Goal: Find specific page/section: Find specific page/section

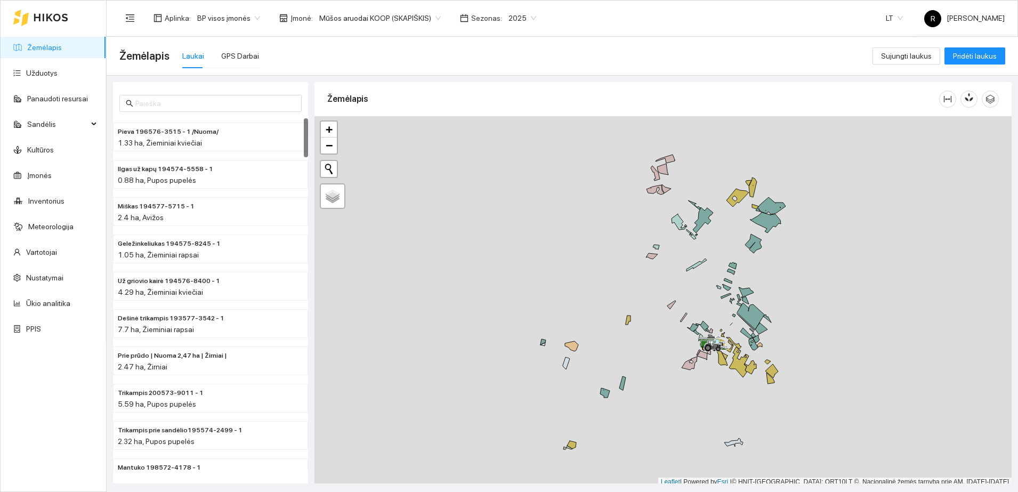
click at [430, 15] on span "Mūšos aruodai KOOP (SKAPIŠKIS)" at bounding box center [379, 18] width 121 height 16
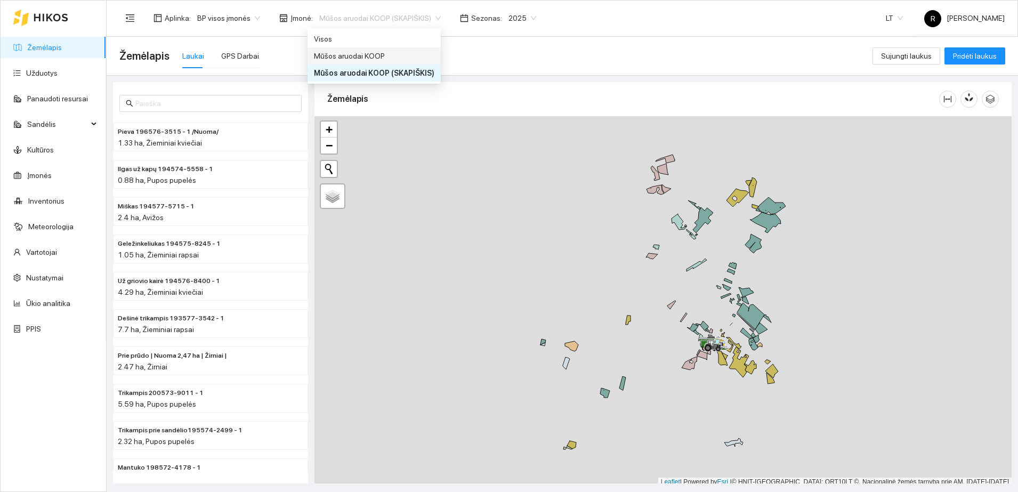
click at [379, 54] on div "Mūšos aruodai KOOP" at bounding box center [374, 56] width 120 height 12
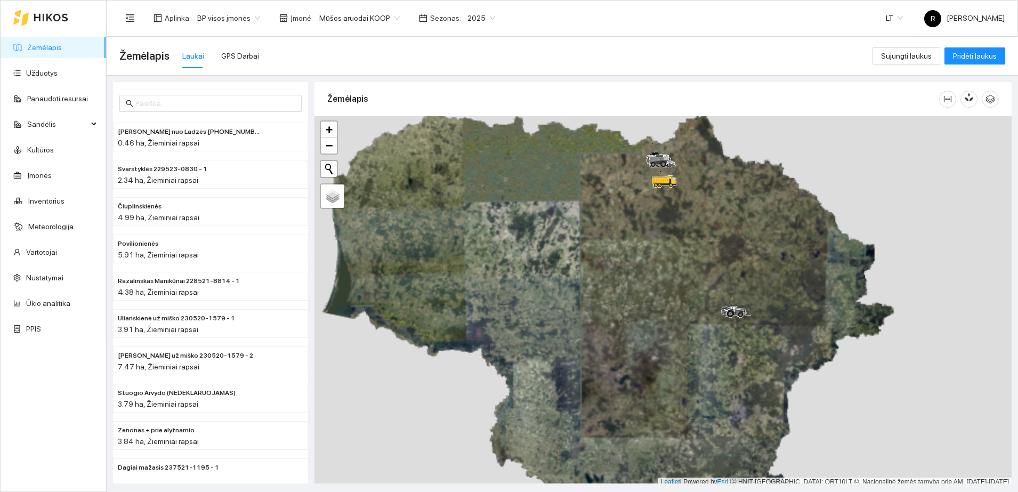
scroll to position [3, 0]
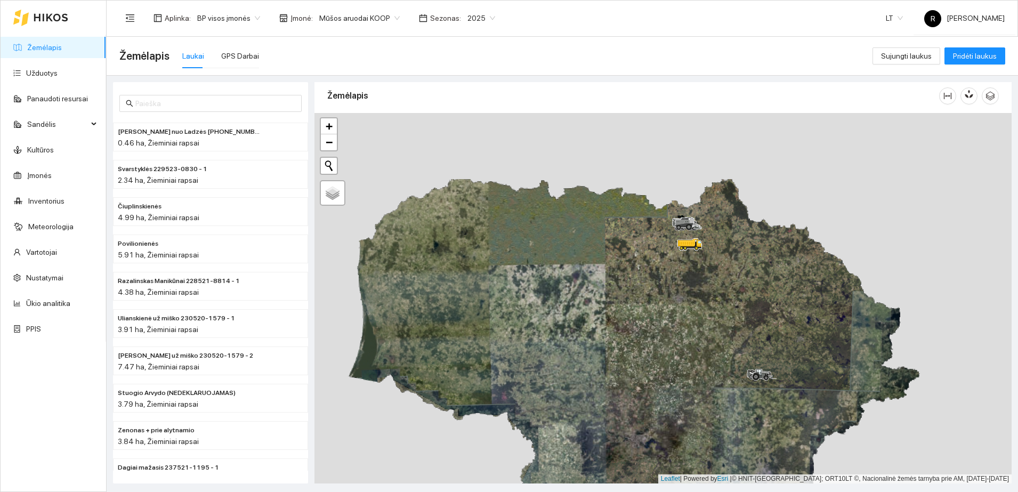
drag, startPoint x: 655, startPoint y: 212, endPoint x: 684, endPoint y: 283, distance: 76.8
click at [684, 283] on div at bounding box center [662, 298] width 697 height 370
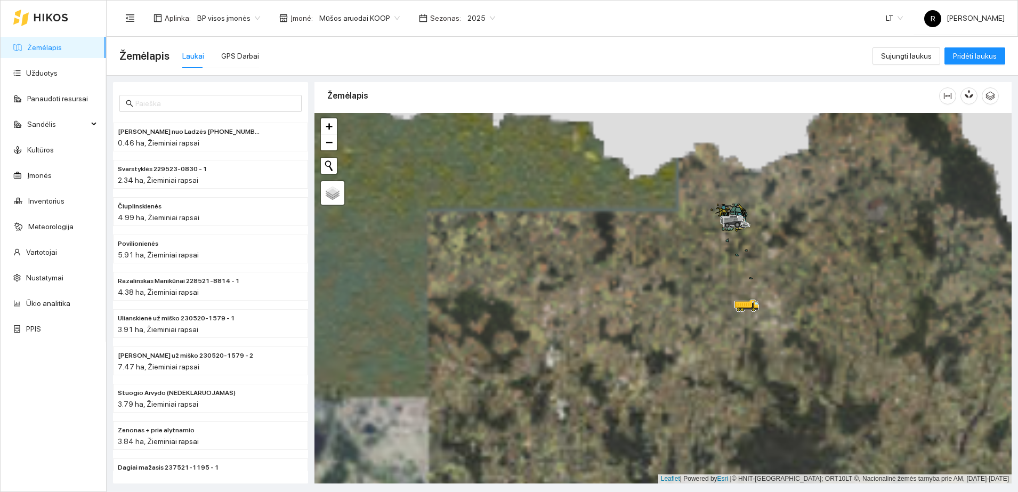
drag, startPoint x: 640, startPoint y: 194, endPoint x: 710, endPoint y: 351, distance: 171.3
click at [710, 351] on div at bounding box center [662, 298] width 697 height 370
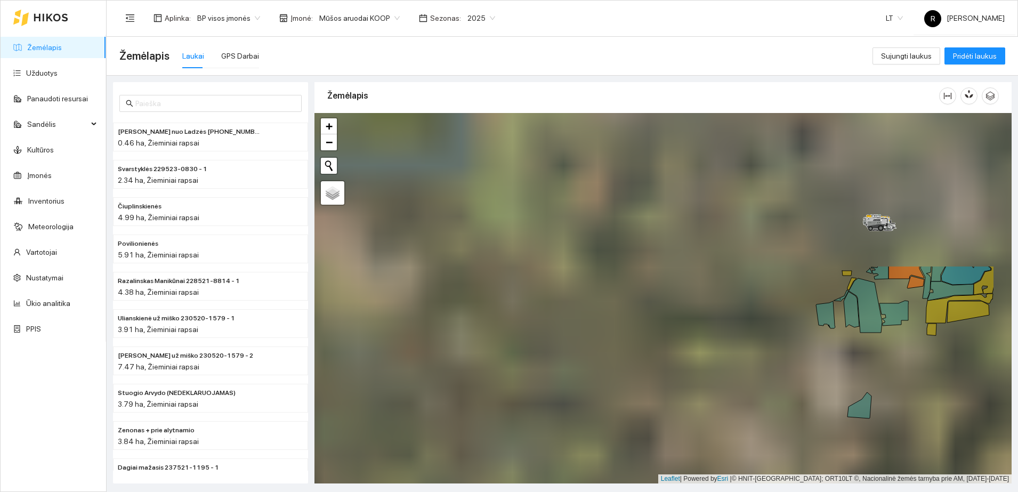
drag, startPoint x: 796, startPoint y: 175, endPoint x: 708, endPoint y: 365, distance: 209.7
click at [708, 365] on div at bounding box center [662, 298] width 697 height 370
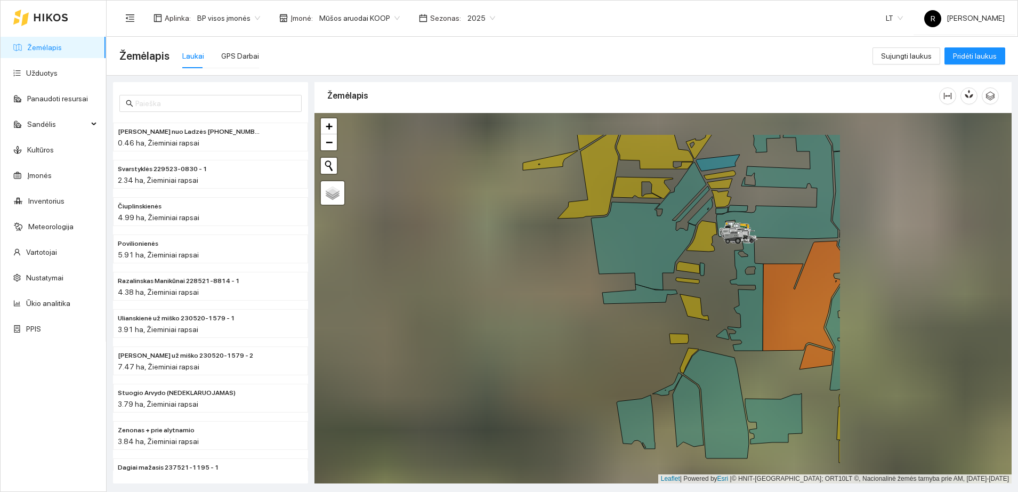
drag, startPoint x: 867, startPoint y: 225, endPoint x: 625, endPoint y: 284, distance: 248.3
click at [625, 284] on div at bounding box center [662, 298] width 697 height 370
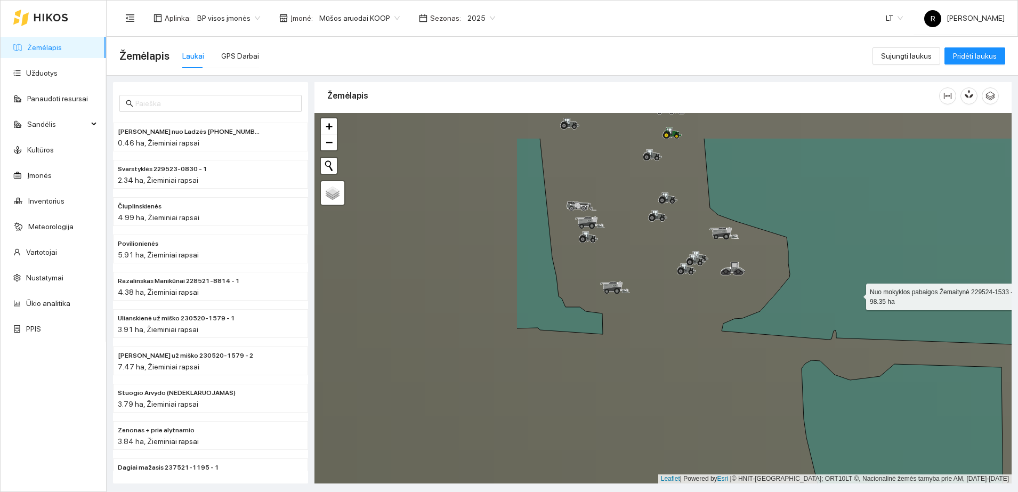
drag, startPoint x: 584, startPoint y: 231, endPoint x: 856, endPoint y: 294, distance: 279.3
click at [856, 294] on icon at bounding box center [934, 248] width 837 height 220
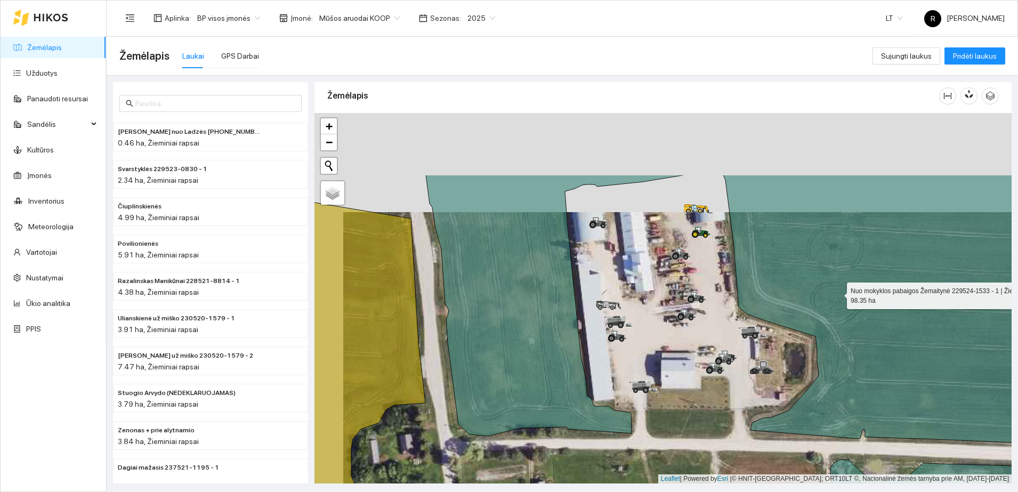
drag, startPoint x: 808, startPoint y: 192, endPoint x: 837, endPoint y: 291, distance: 103.2
click at [837, 291] on icon at bounding box center [768, 311] width 685 height 272
